Goal: Find specific page/section: Find specific page/section

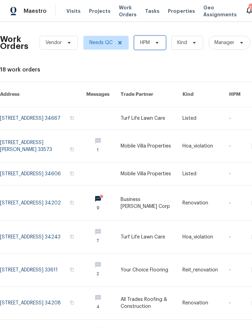
click at [150, 43] on span "HPM" at bounding box center [150, 43] width 32 height 14
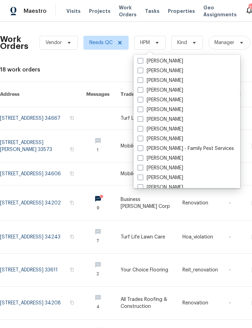
scroll to position [79, 0]
click at [174, 138] on label "[PERSON_NAME]" at bounding box center [159, 139] width 45 height 7
click at [142, 138] on input "[PERSON_NAME]" at bounding box center [139, 138] width 5 height 5
checkbox input "true"
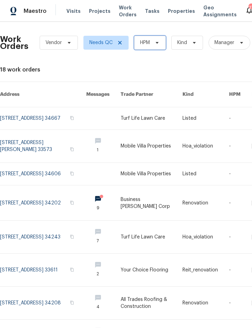
click at [155, 40] on icon at bounding box center [157, 43] width 6 height 6
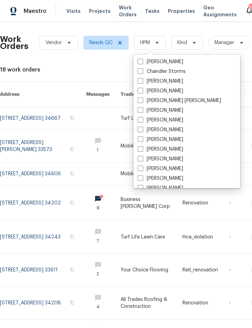
scroll to position [68, 0]
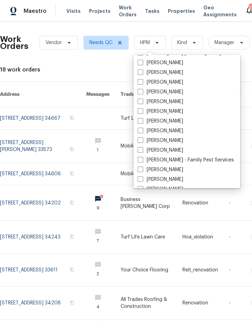
click at [174, 147] on label "[PERSON_NAME]" at bounding box center [159, 150] width 45 height 7
click at [142, 147] on input "[PERSON_NAME]" at bounding box center [139, 149] width 5 height 5
checkbox input "true"
